Goal: Information Seeking & Learning: Learn about a topic

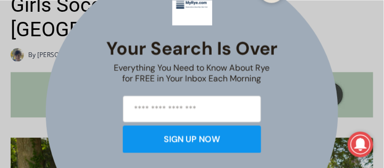
scroll to position [334, 0]
click at [346, 37] on div "Your Search is Over Everything You Need to Know About Rye for FREE in Your Inbo…" at bounding box center [192, 84] width 384 height 168
click at [341, 16] on div "Your Search is Over Everything You Need to Know About Rye for FREE in Your Inbo…" at bounding box center [192, 84] width 384 height 168
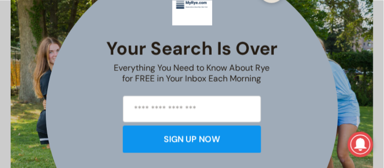
scroll to position [486, 0]
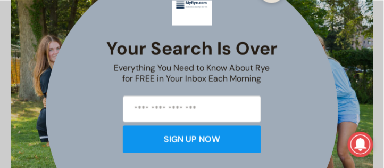
click at [370, 45] on div "Your Search is Over Everything You Need to Know About Rye for FREE in Your Inbo…" at bounding box center [192, 84] width 384 height 168
click at [378, 46] on div "Your Search is Over Everything You Need to Know About Rye for FREE in Your Inbo…" at bounding box center [192, 84] width 384 height 168
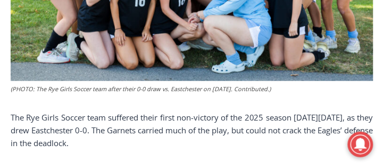
scroll to position [516, 0]
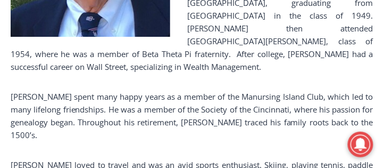
scroll to position [537, 0]
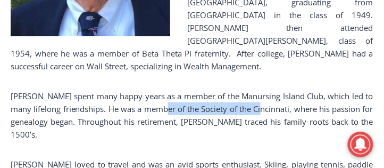
drag, startPoint x: 188, startPoint y: 95, endPoint x: 287, endPoint y: 95, distance: 98.9
click at [287, 95] on p "Dick spent many happy years as a member of the Manursing Island Club, which led…" at bounding box center [192, 114] width 363 height 51
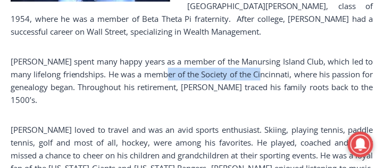
scroll to position [567, 0]
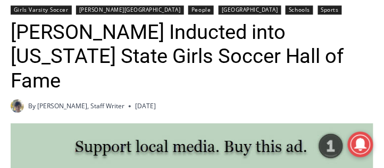
scroll to position [322, 0]
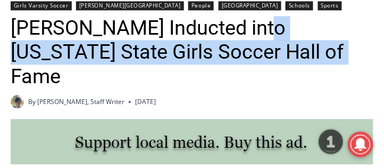
drag, startPoint x: 251, startPoint y: 29, endPoint x: 297, endPoint y: 47, distance: 49.2
click at [297, 47] on h1 "[PERSON_NAME] Inducted into [US_STATE] State Girls Soccer Hall of Fame" at bounding box center [192, 52] width 363 height 73
